Goal: Information Seeking & Learning: Learn about a topic

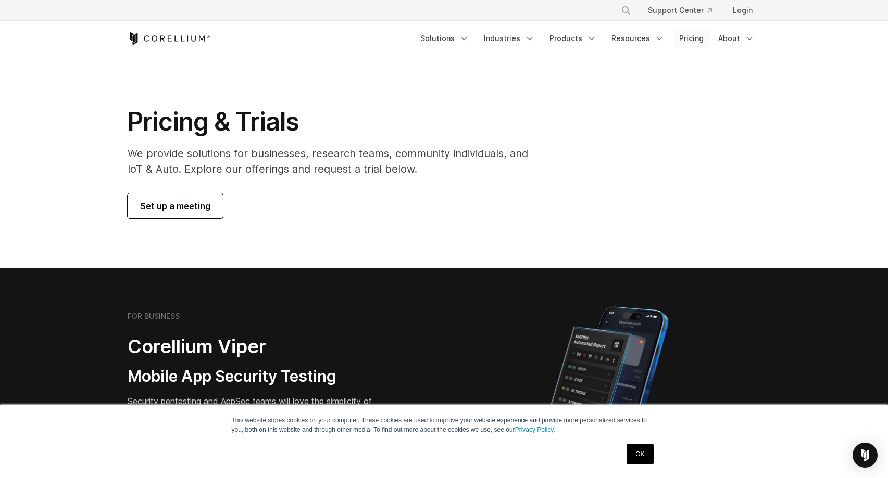
click at [685, 37] on link "Pricing" at bounding box center [691, 38] width 37 height 19
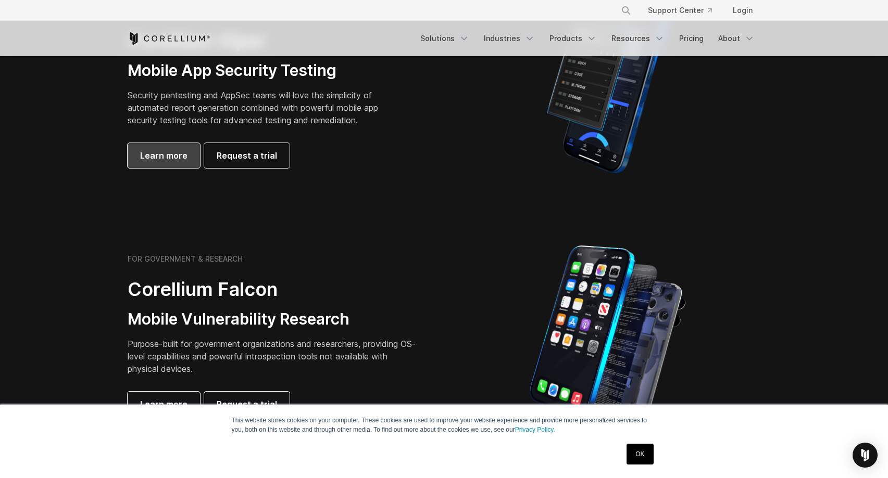
scroll to position [306, 0]
click at [159, 157] on span "Learn more" at bounding box center [163, 156] width 47 height 12
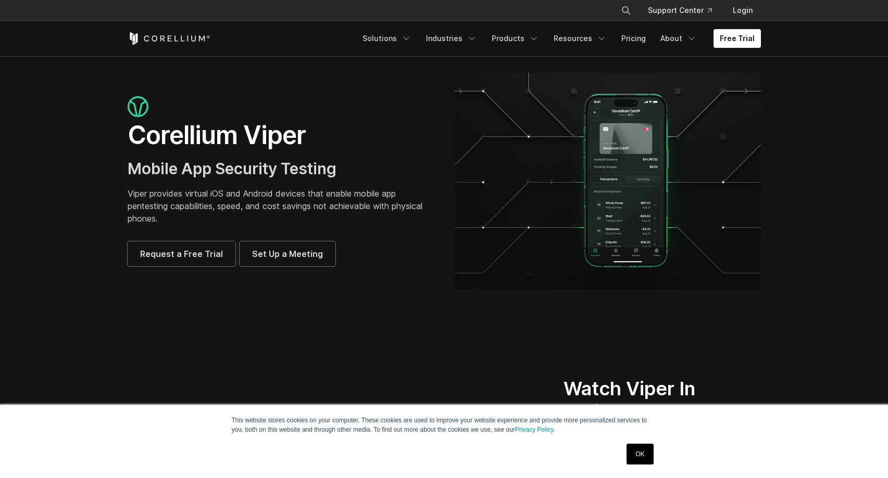
click at [636, 452] on link "OK" at bounding box center [639, 454] width 27 height 21
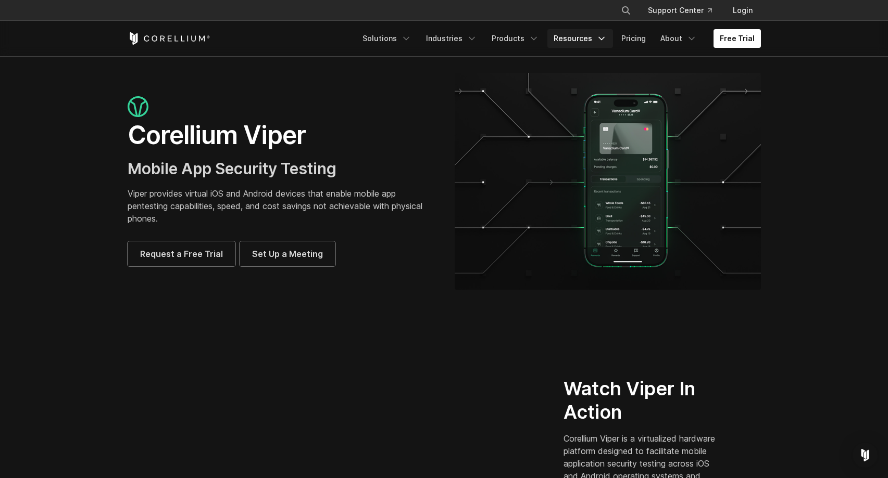
click at [599, 40] on link "Resources" at bounding box center [580, 38] width 66 height 19
